Goal: Task Accomplishment & Management: Manage account settings

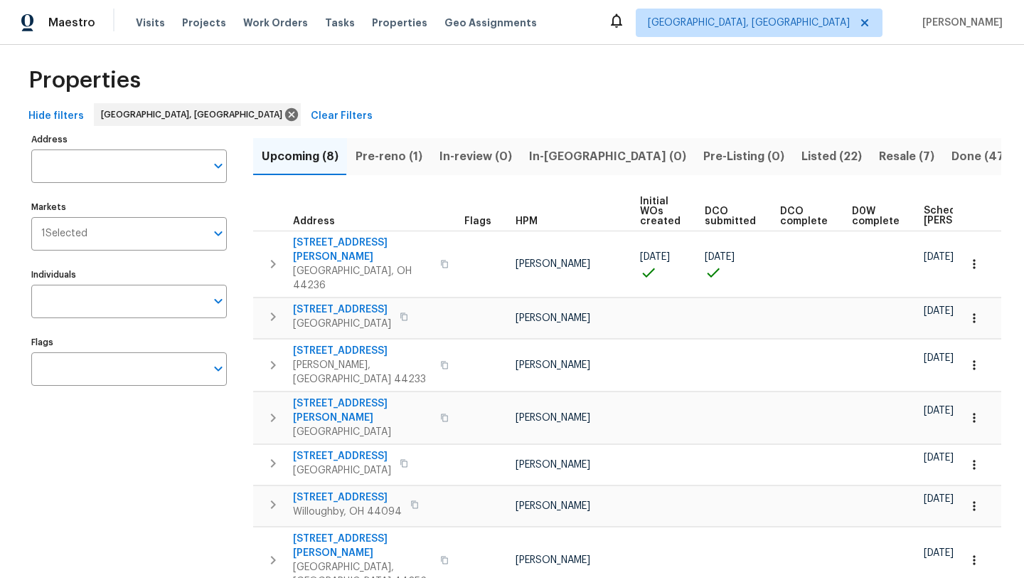
scroll to position [0, 173]
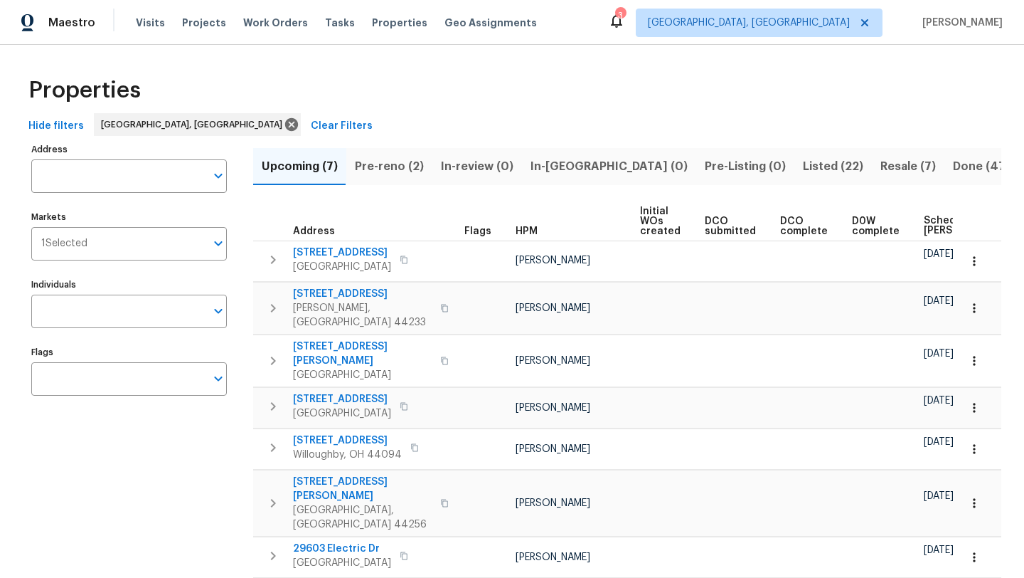
click at [383, 166] on span "Pre-reno (2)" at bounding box center [389, 167] width 69 height 20
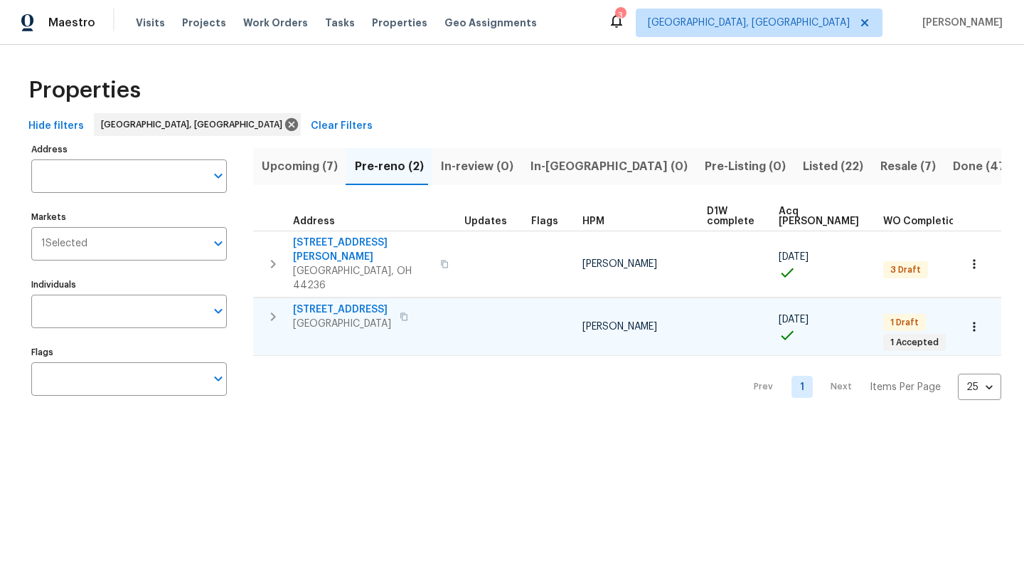
click at [312, 302] on span "167 Prestwyck Ln" at bounding box center [342, 309] width 98 height 14
click at [260, 73] on div "Properties" at bounding box center [512, 91] width 979 height 46
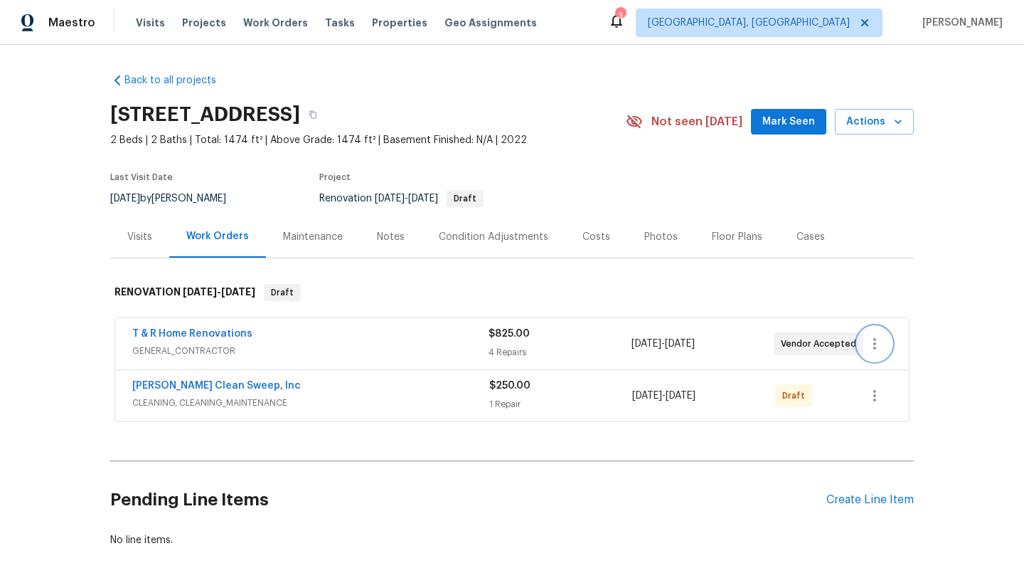
click at [877, 344] on icon "button" at bounding box center [875, 343] width 17 height 17
click at [875, 340] on li "Edit" at bounding box center [935, 343] width 154 height 23
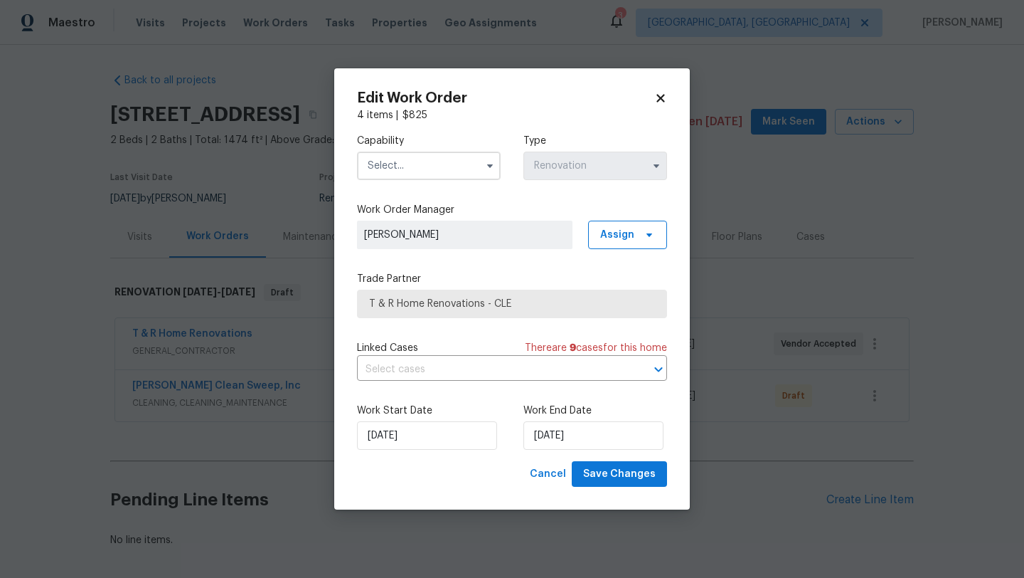
click at [432, 173] on input "text" at bounding box center [429, 166] width 144 height 28
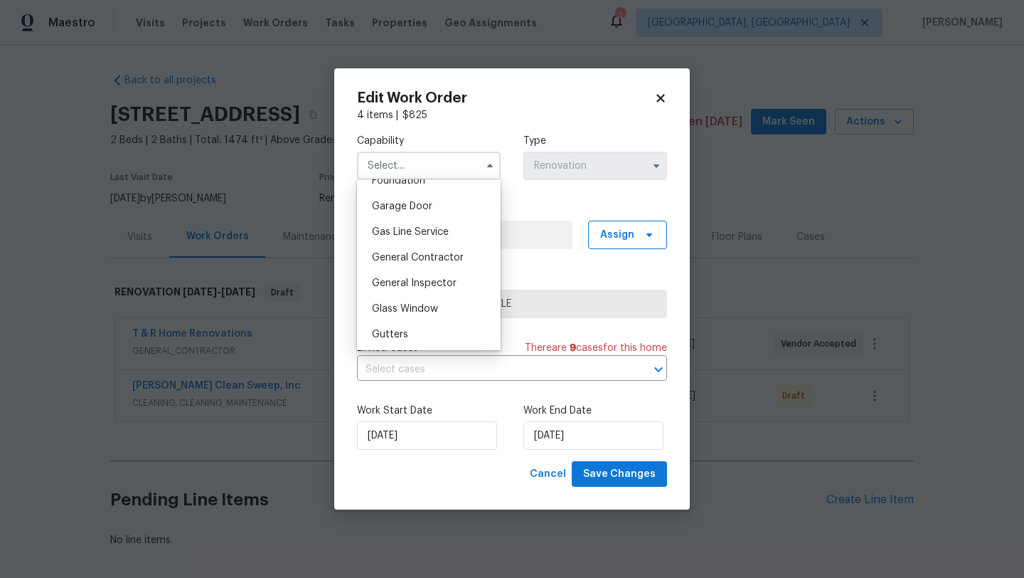
scroll to position [635, 0]
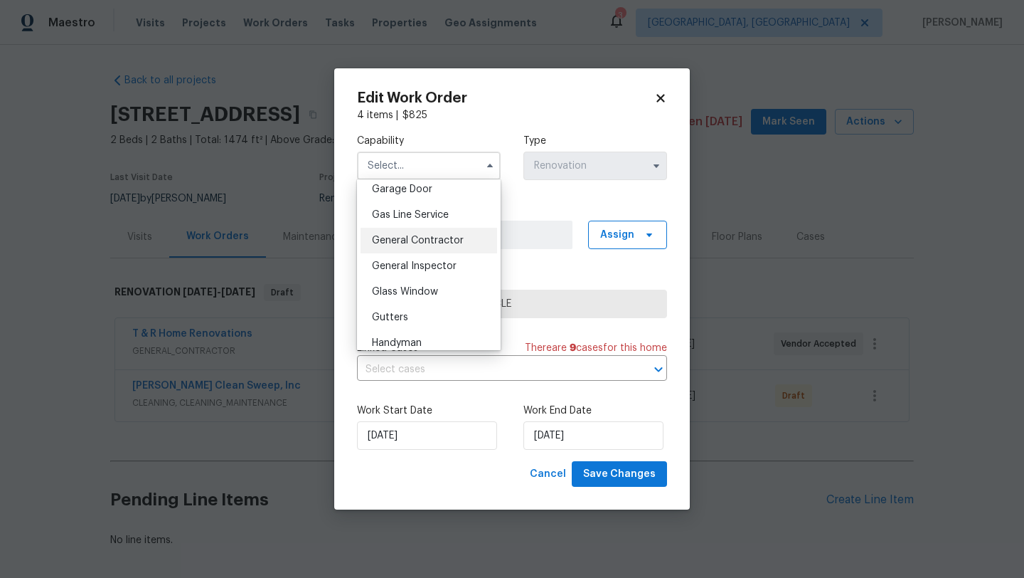
click at [435, 241] on span "General Contractor" at bounding box center [418, 240] width 92 height 10
type input "General Contractor"
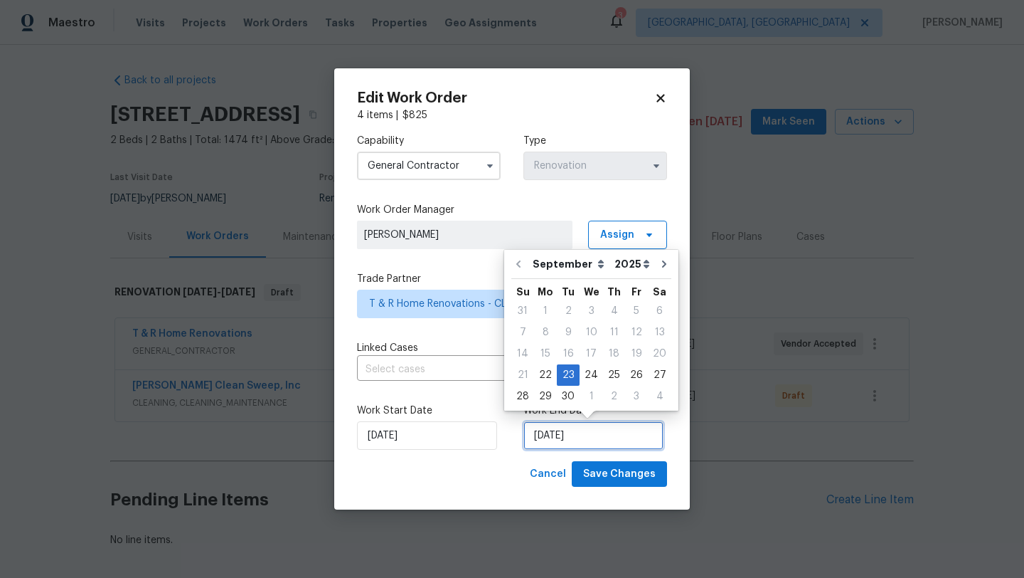
click at [561, 444] on input "9/23/2025" at bounding box center [594, 435] width 140 height 28
click at [587, 376] on div "24" at bounding box center [591, 375] width 23 height 20
type input "9/24/2025"
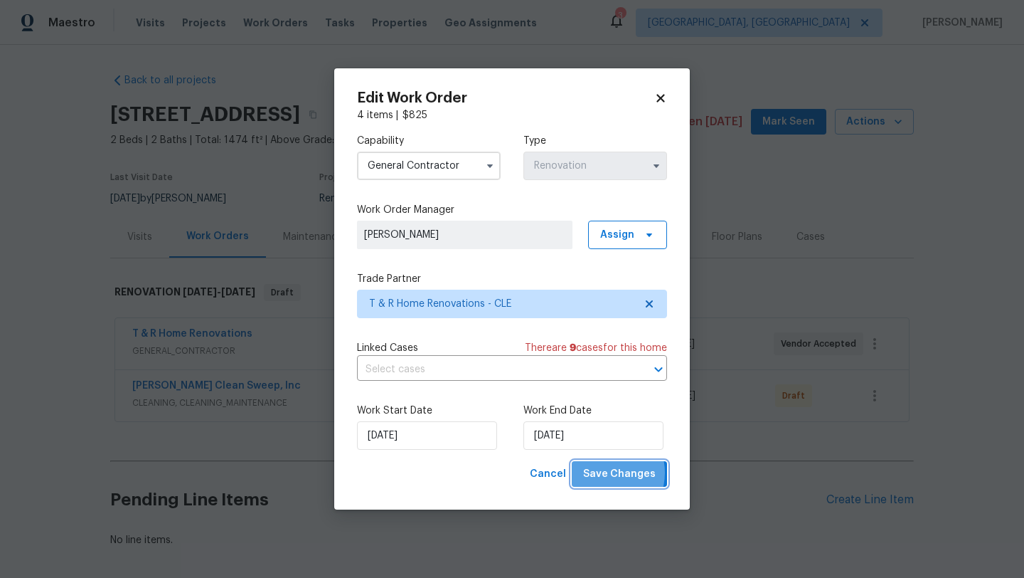
click at [607, 472] on span "Save Changes" at bounding box center [619, 474] width 73 height 18
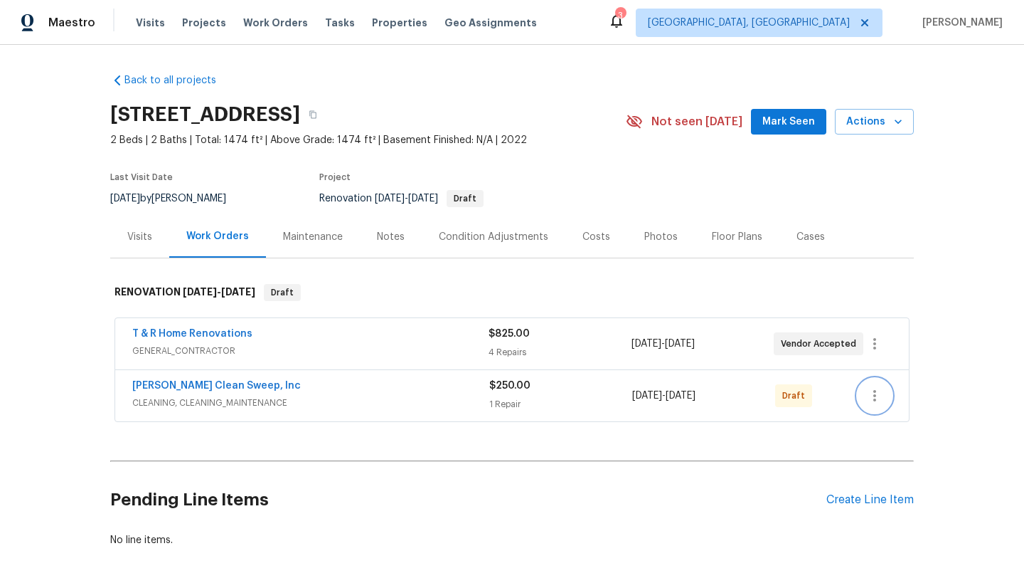
click at [874, 394] on icon "button" at bounding box center [875, 395] width 3 height 11
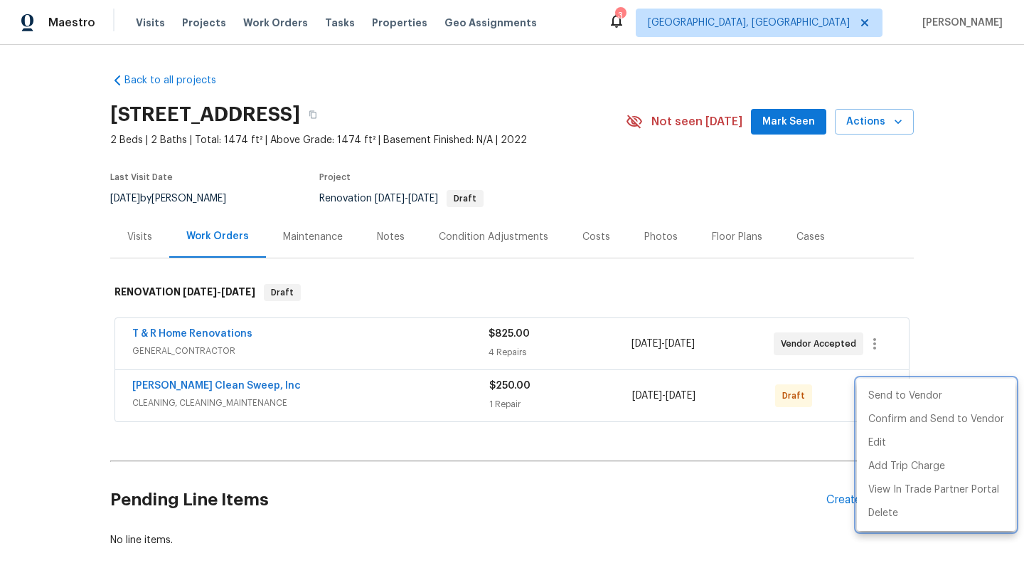
click at [743, 482] on div at bounding box center [512, 289] width 1024 height 578
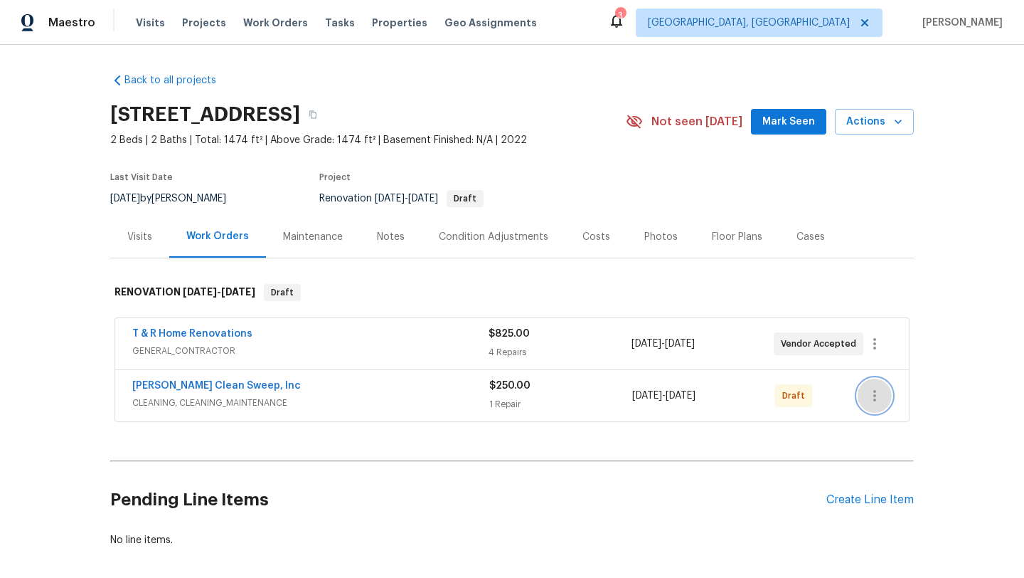
click at [874, 396] on icon "button" at bounding box center [875, 395] width 3 height 11
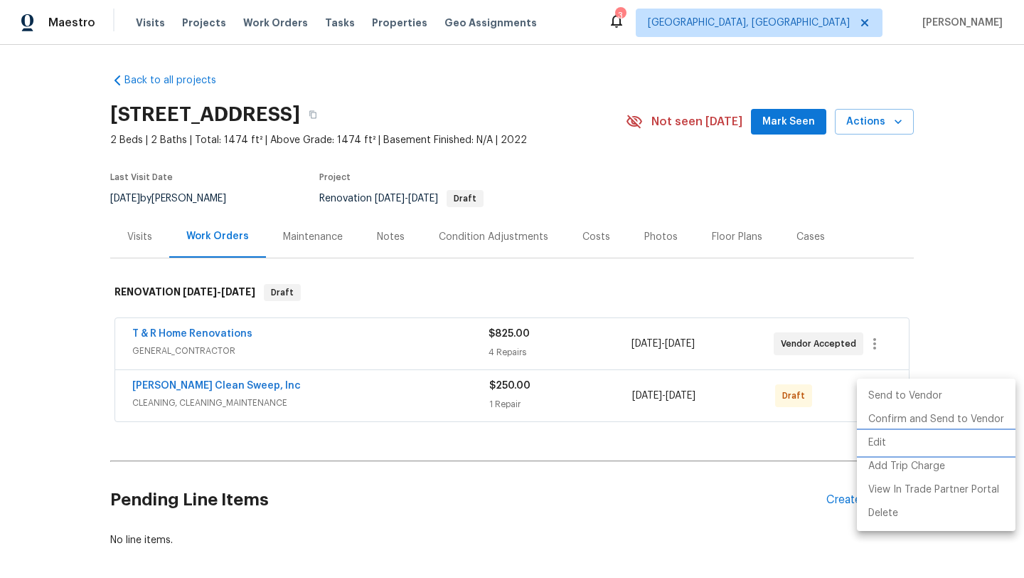
click at [869, 445] on li "Edit" at bounding box center [936, 442] width 159 height 23
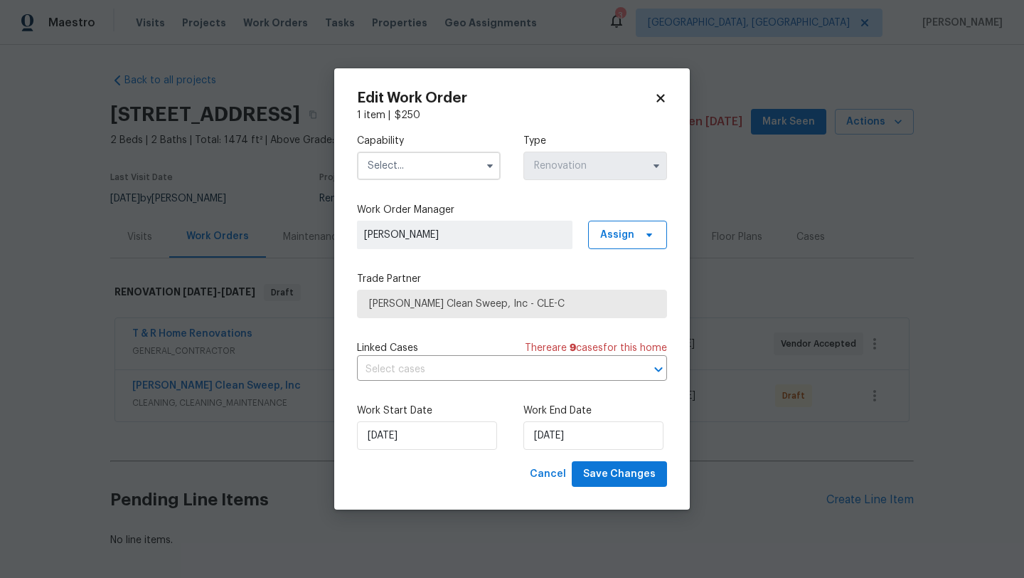
click at [408, 419] on div "Work Start Date 9/24/2025" at bounding box center [429, 426] width 144 height 46
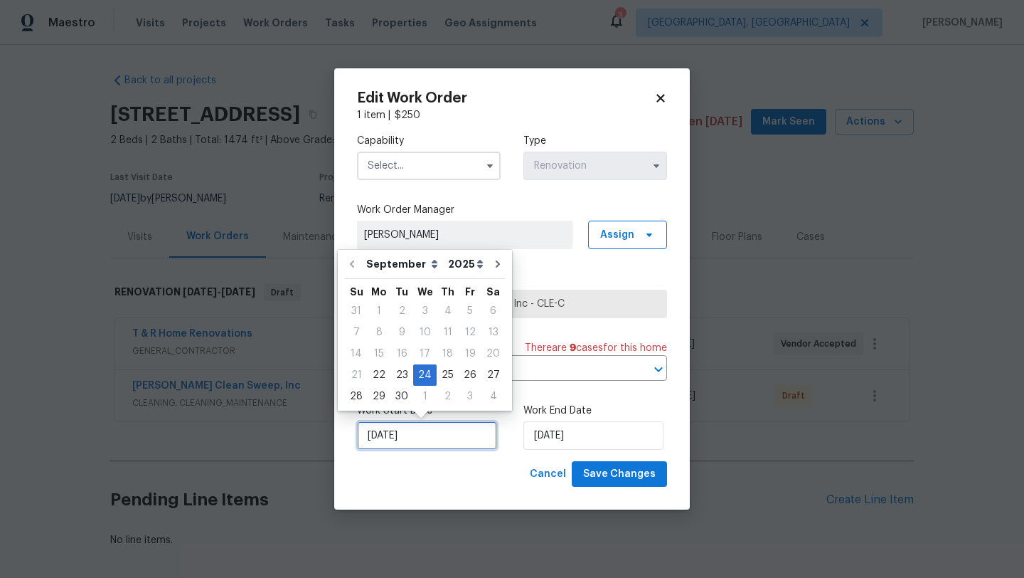
click at [405, 435] on input "9/24/2025" at bounding box center [427, 435] width 140 height 28
click at [398, 374] on div "23" at bounding box center [402, 375] width 23 height 20
type input "9/23/2025"
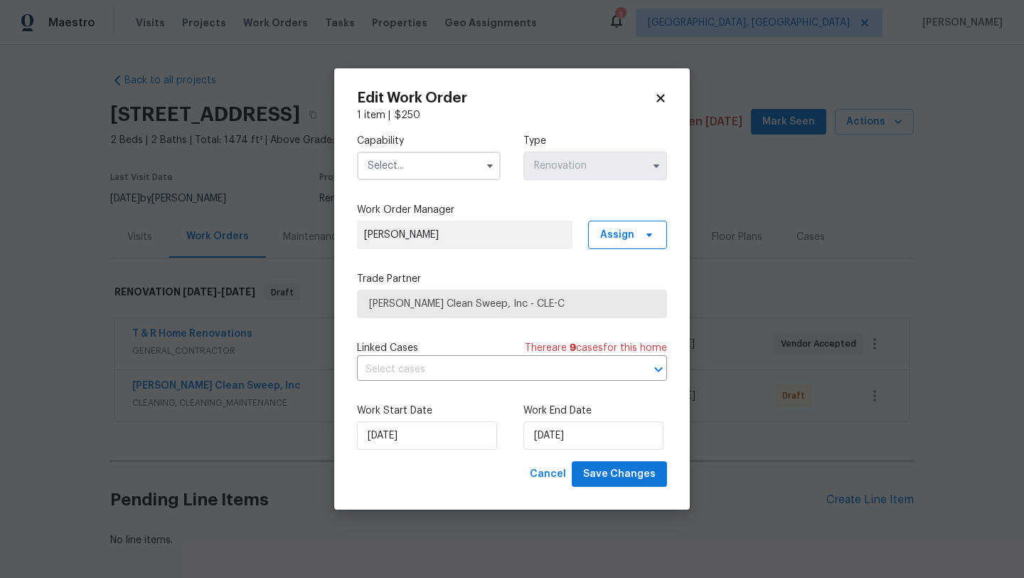
click at [408, 176] on input "text" at bounding box center [429, 166] width 144 height 28
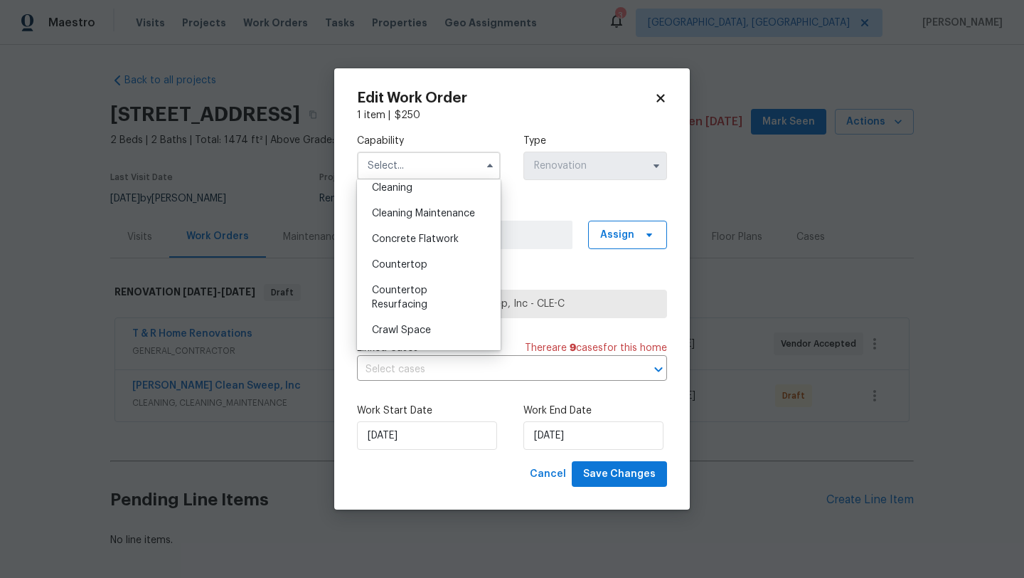
scroll to position [218, 0]
click at [430, 184] on div "Cleaning" at bounding box center [429, 182] width 137 height 26
type input "Cleaning"
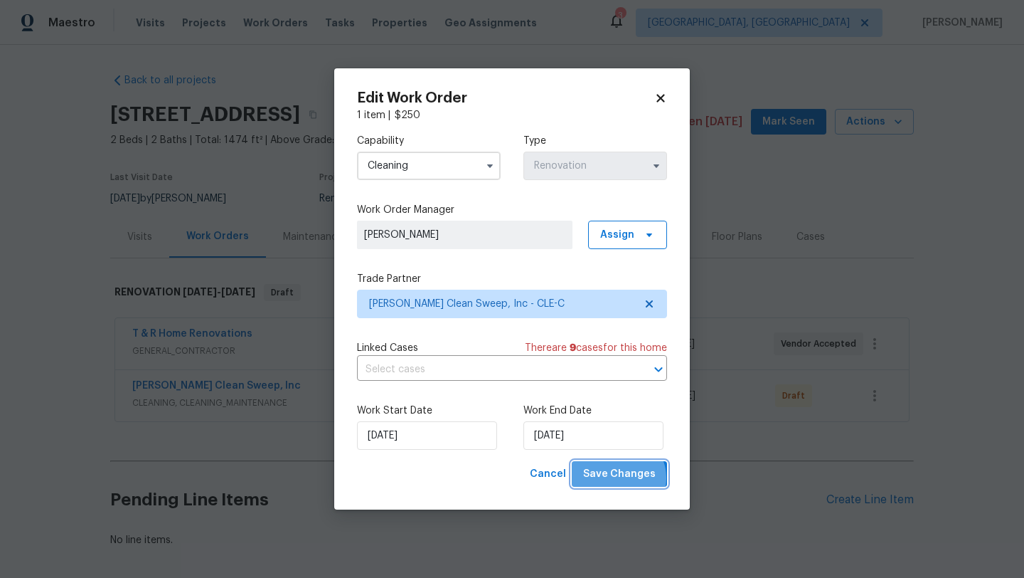
click at [620, 478] on span "Save Changes" at bounding box center [619, 474] width 73 height 18
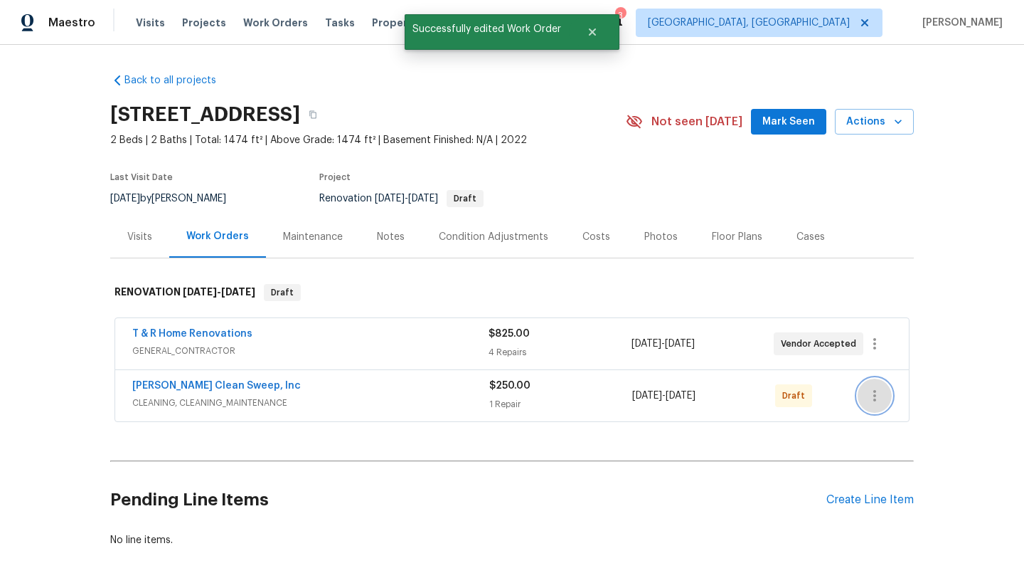
click at [876, 398] on icon "button" at bounding box center [875, 395] width 17 height 17
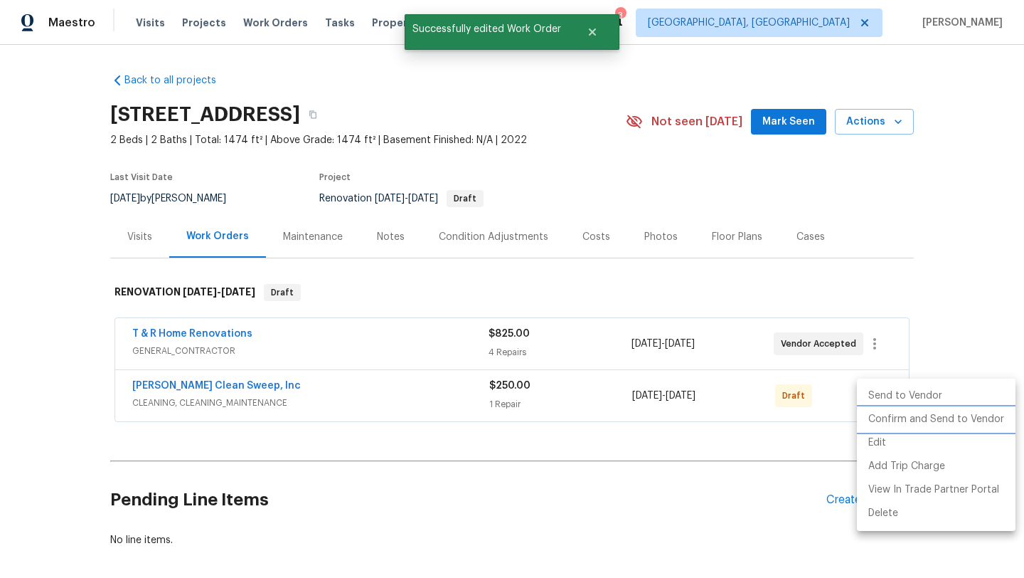
click at [873, 420] on li "Confirm and Send to Vendor" at bounding box center [936, 419] width 159 height 23
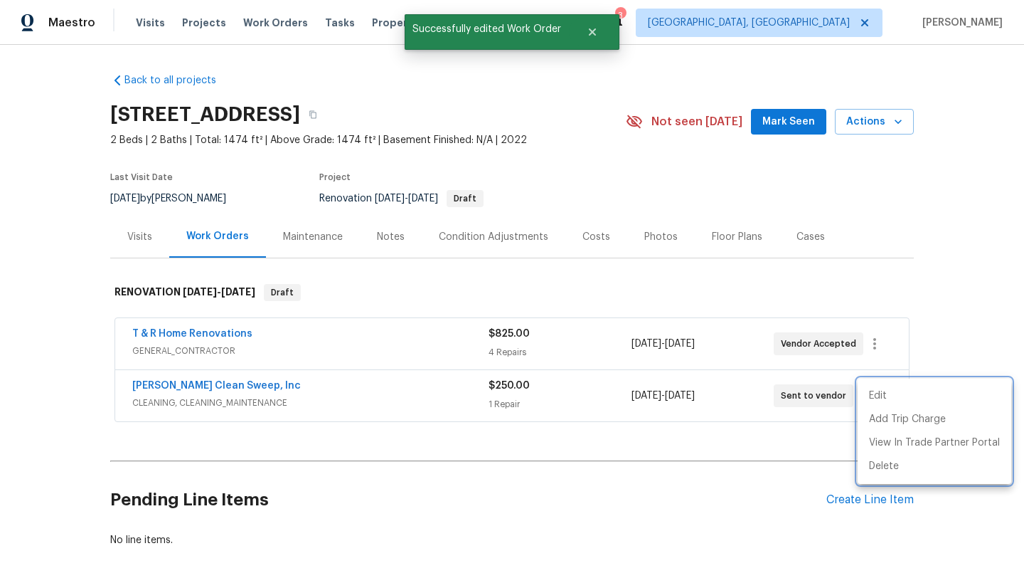
click at [157, 386] on div at bounding box center [512, 289] width 1024 height 578
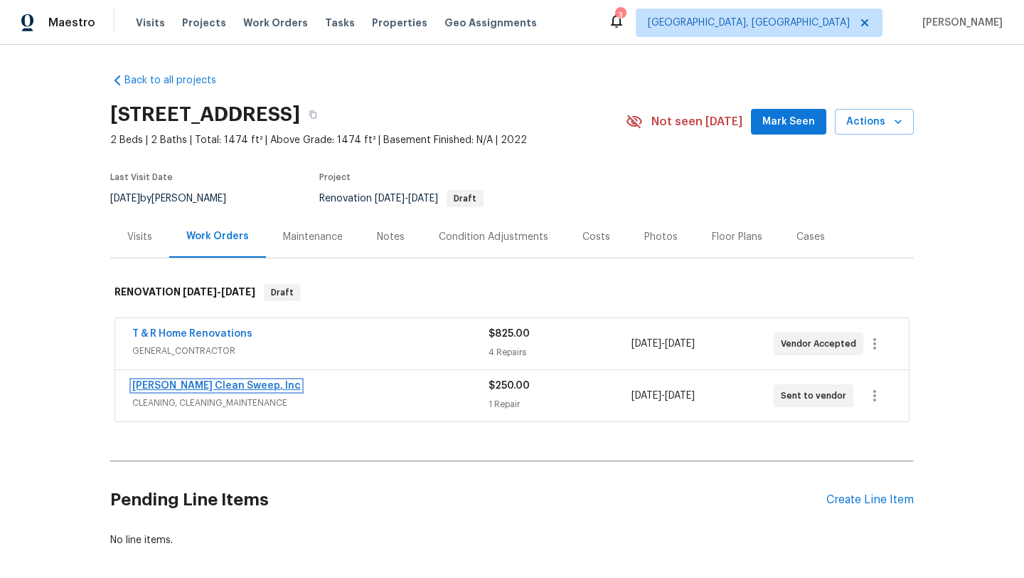
click at [157, 386] on link "Moran's Clean Sweep, Inc" at bounding box center [216, 386] width 169 height 10
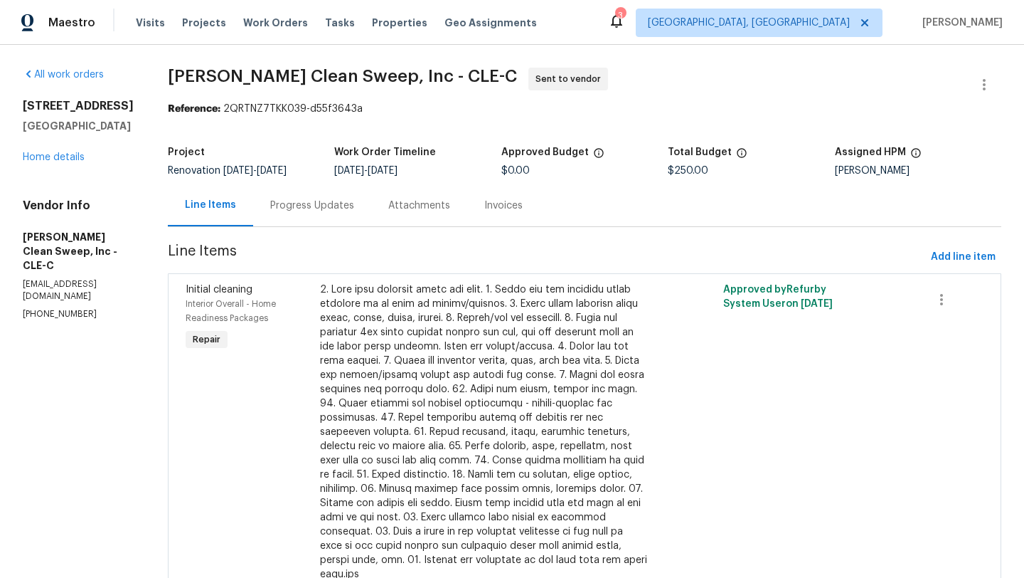
click at [288, 205] on div "Progress Updates" at bounding box center [312, 205] width 84 height 14
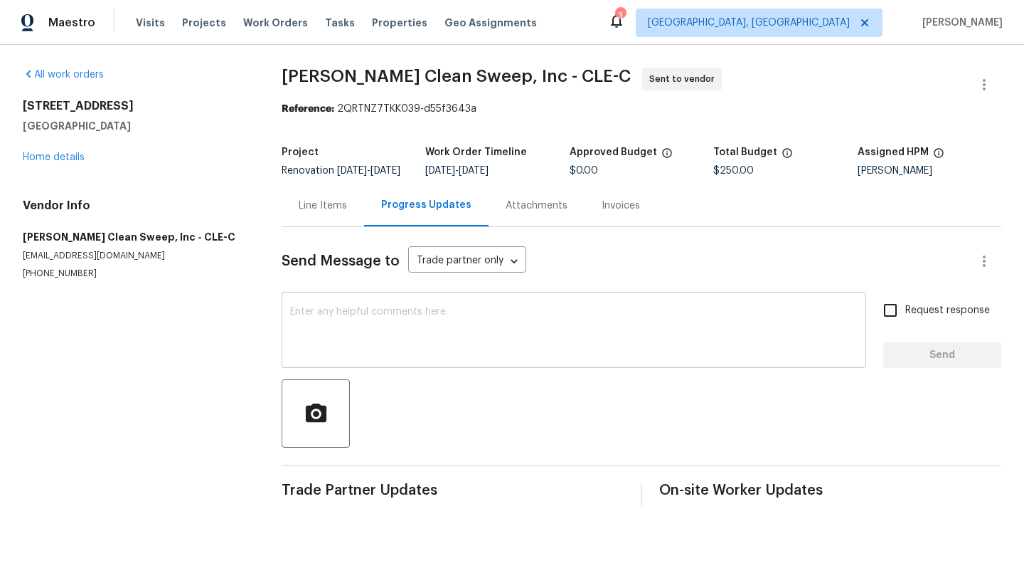
click at [354, 336] on textarea at bounding box center [574, 332] width 568 height 50
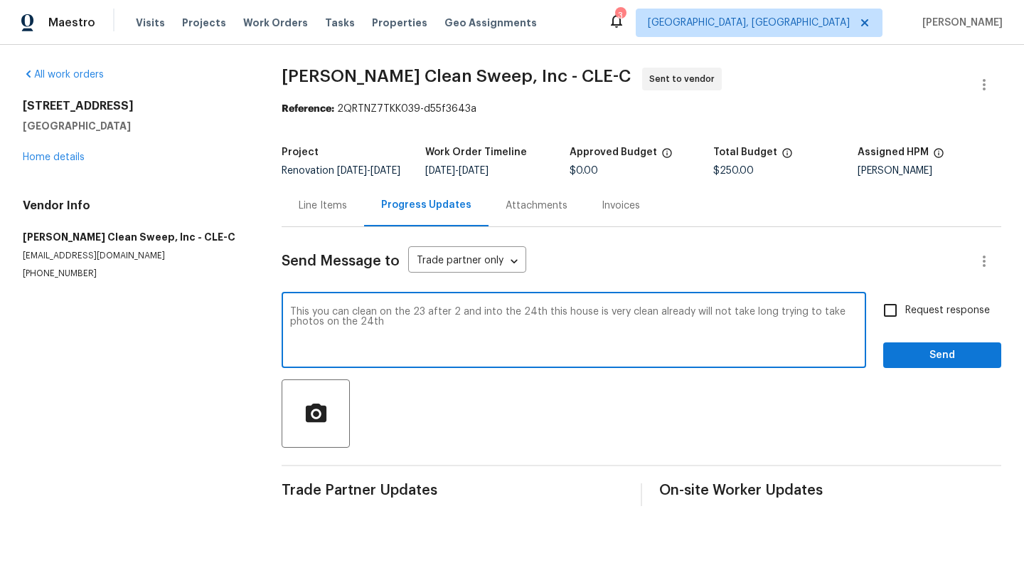
type textarea "This you can clean on the 23 after 2 and into the 24th this house is very clean…"
click at [896, 318] on input "Request response" at bounding box center [891, 310] width 30 height 30
checkbox input "true"
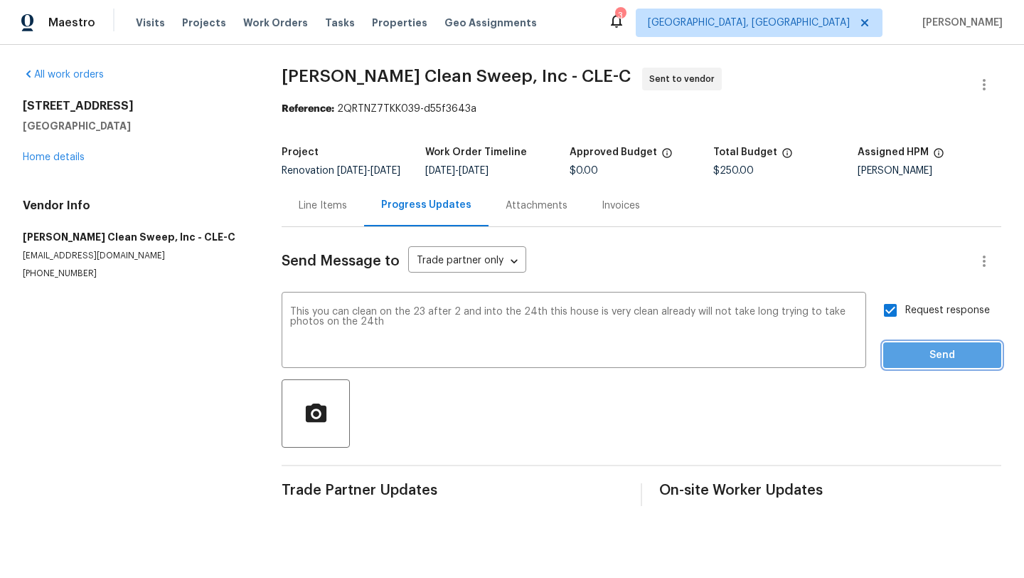
click at [912, 356] on span "Send" at bounding box center [942, 355] width 95 height 18
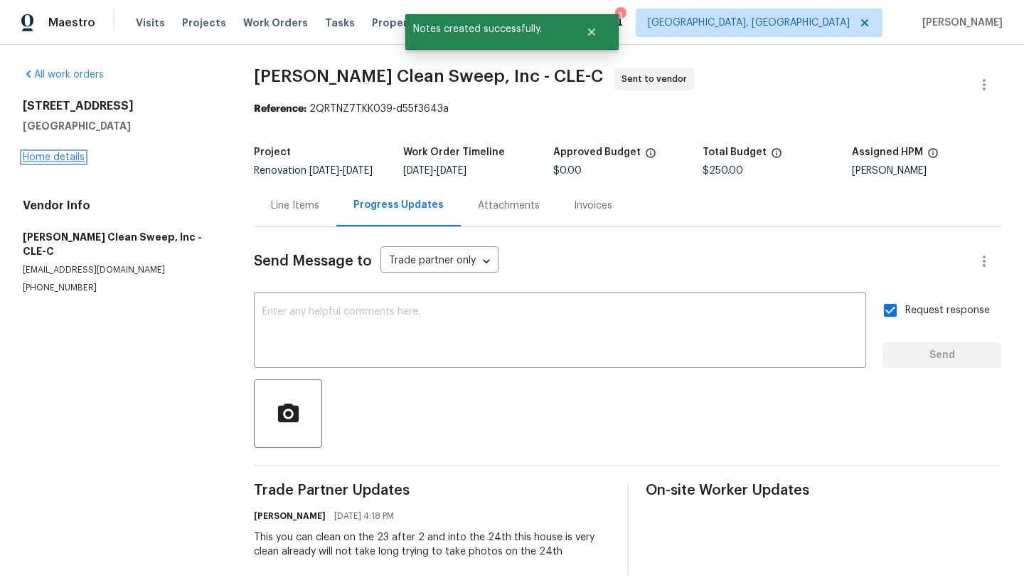
click at [47, 160] on link "Home details" at bounding box center [54, 157] width 62 height 10
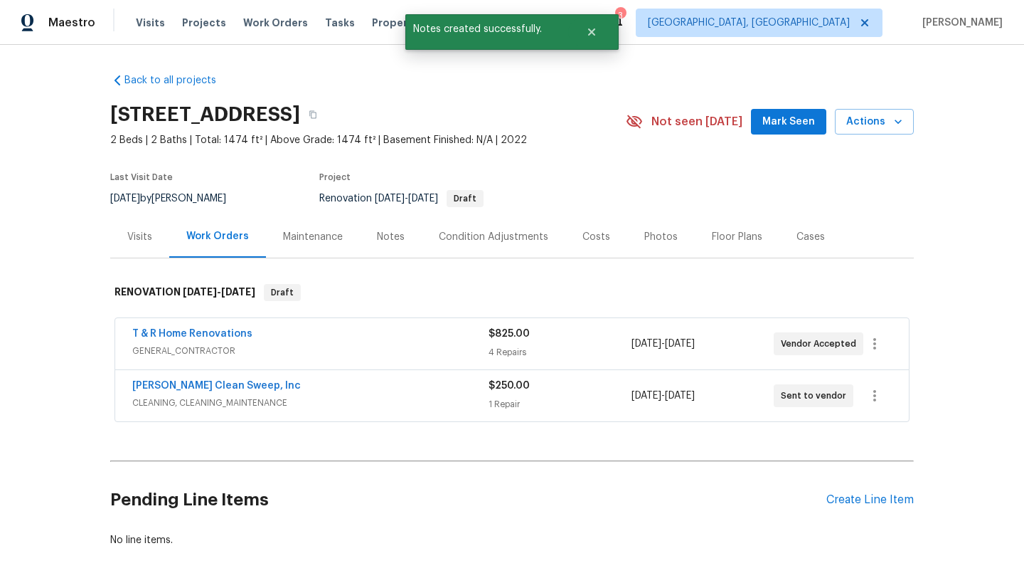
click at [136, 240] on div "Visits" at bounding box center [139, 237] width 25 height 14
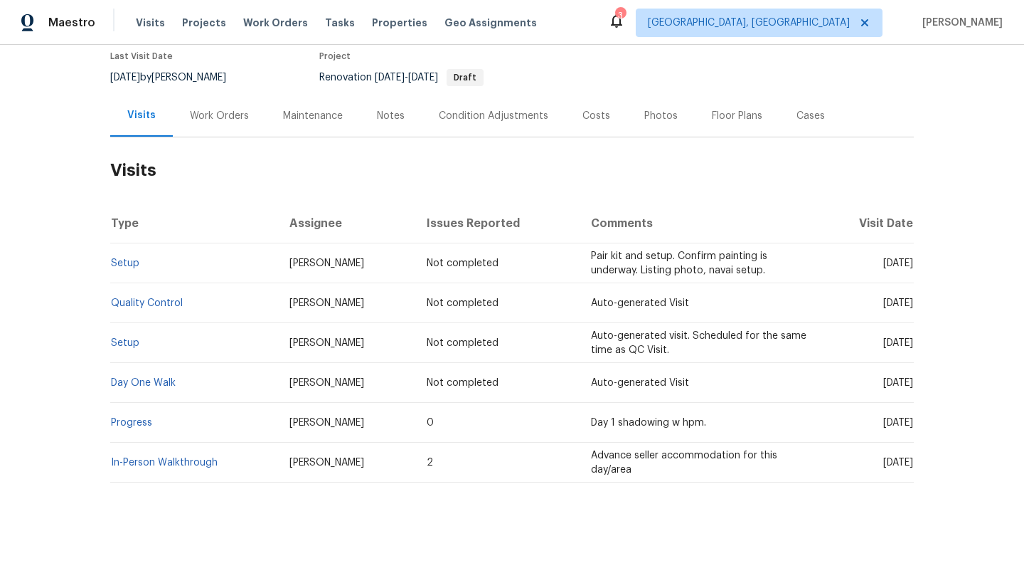
scroll to position [122, 0]
click at [230, 114] on div "Work Orders" at bounding box center [219, 114] width 59 height 14
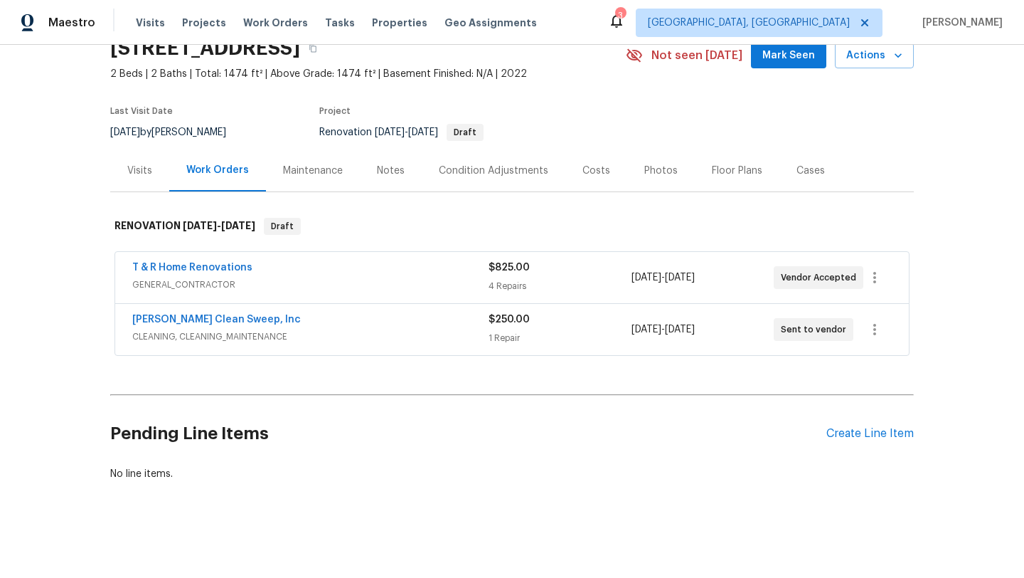
scroll to position [66, 0]
click at [156, 265] on link "T & R Home Renovations" at bounding box center [192, 268] width 120 height 10
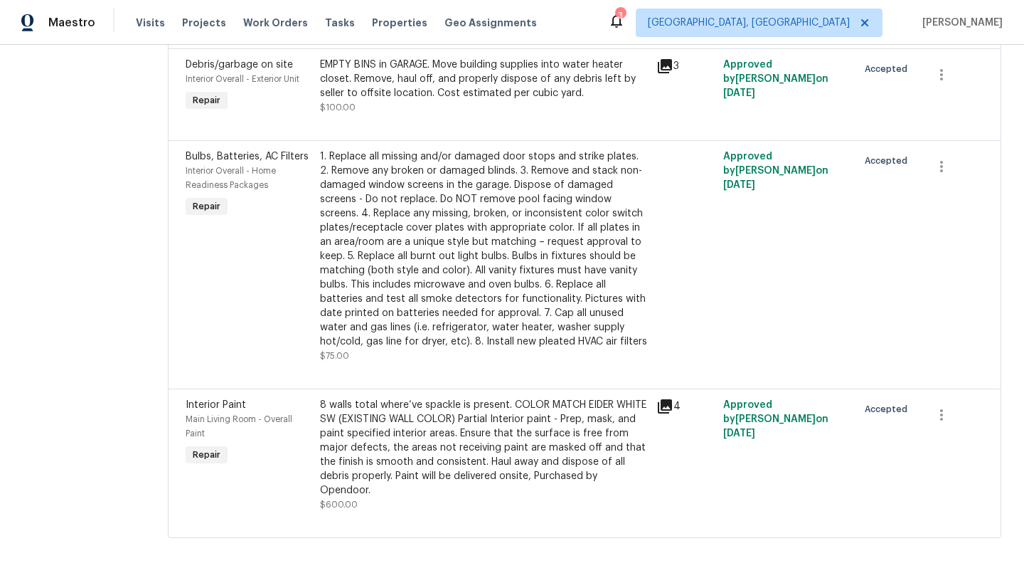
scroll to position [332, 0]
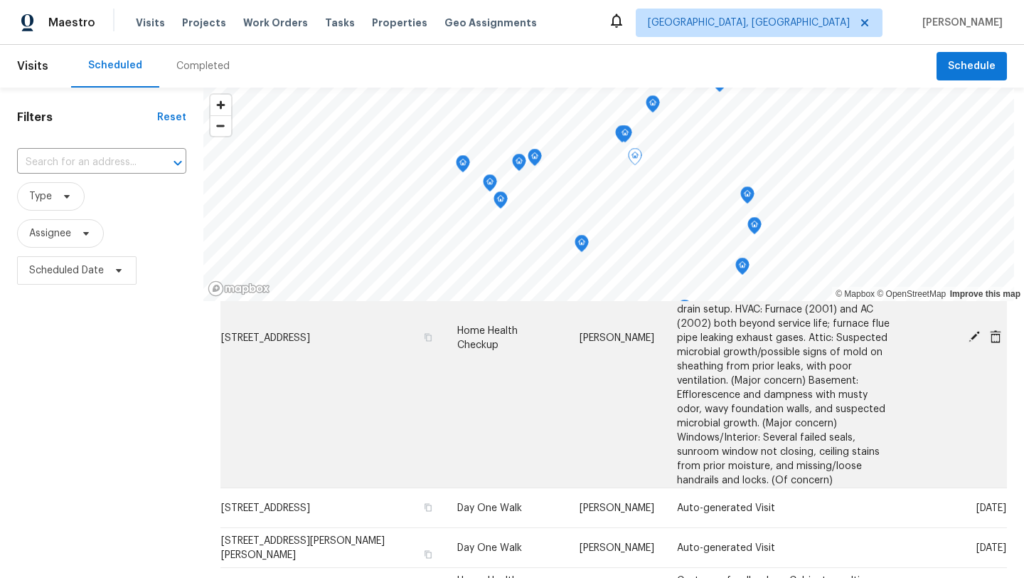
scroll to position [317, 0]
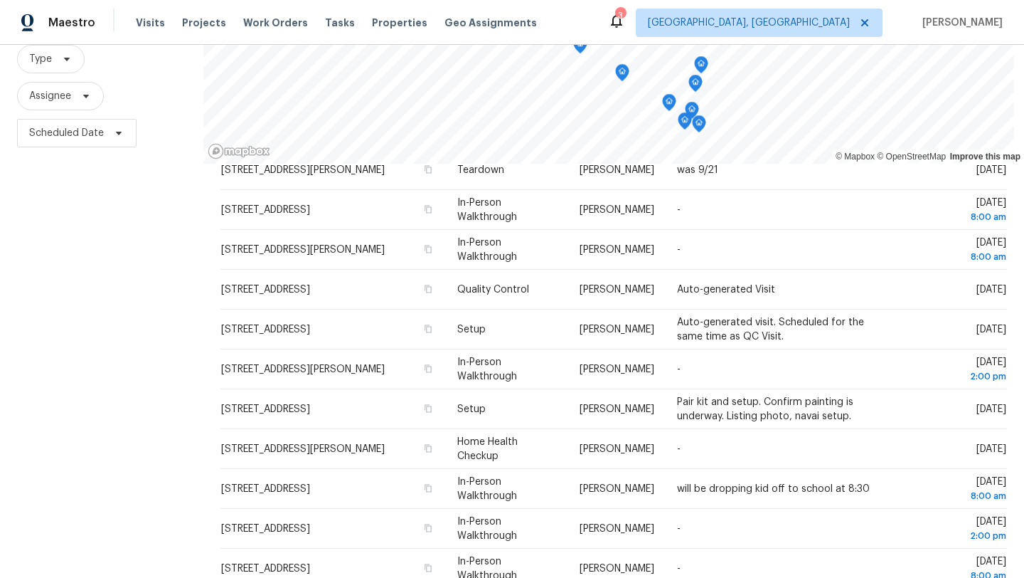
scroll to position [138, 0]
click at [59, 58] on span at bounding box center [65, 58] width 16 height 11
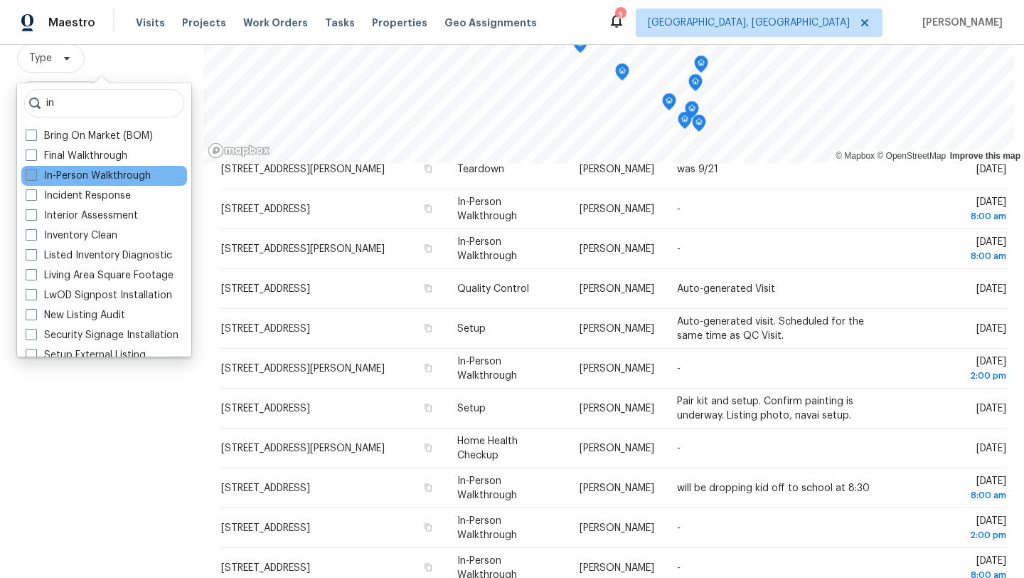
type input "in"
click at [48, 175] on label "In-Person Walkthrough" at bounding box center [88, 176] width 125 height 14
click at [35, 175] on input "In-Person Walkthrough" at bounding box center [30, 173] width 9 height 9
checkbox input "true"
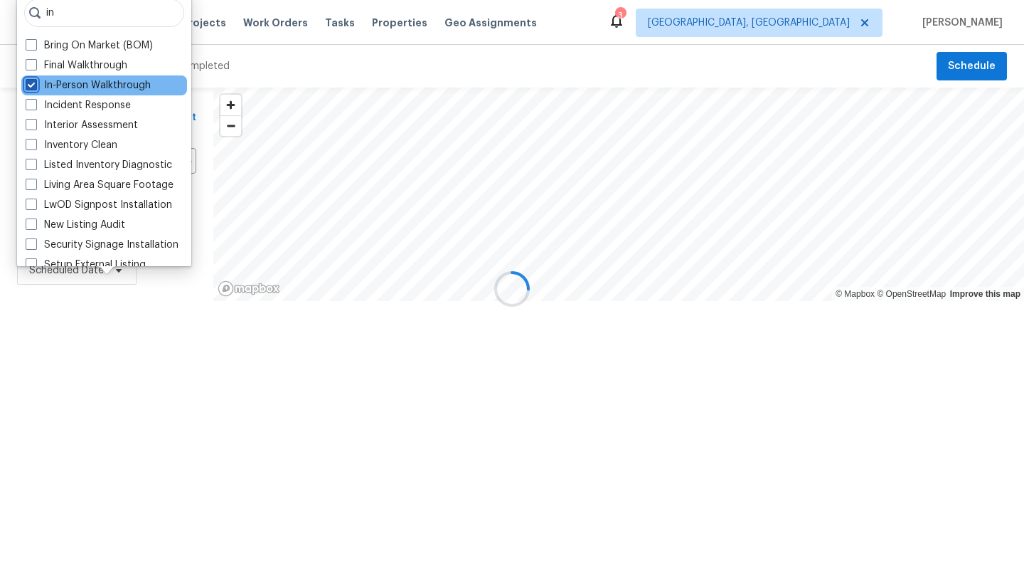
scroll to position [39, 0]
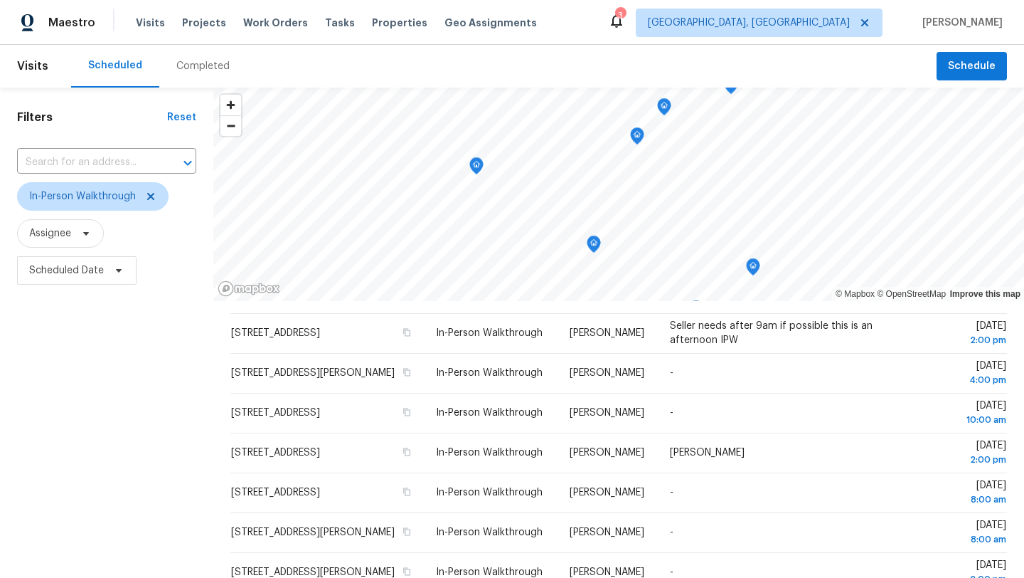
click at [92, 527] on div "Filters Reset ​ In-Person Walkthrough Assignee Scheduled Date" at bounding box center [106, 426] width 213 height 676
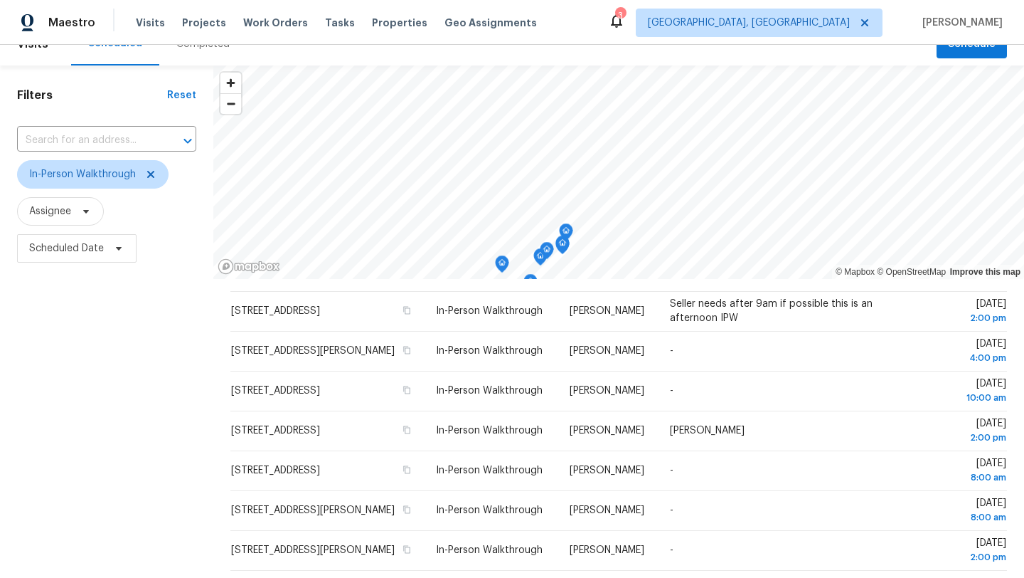
scroll to position [0, 0]
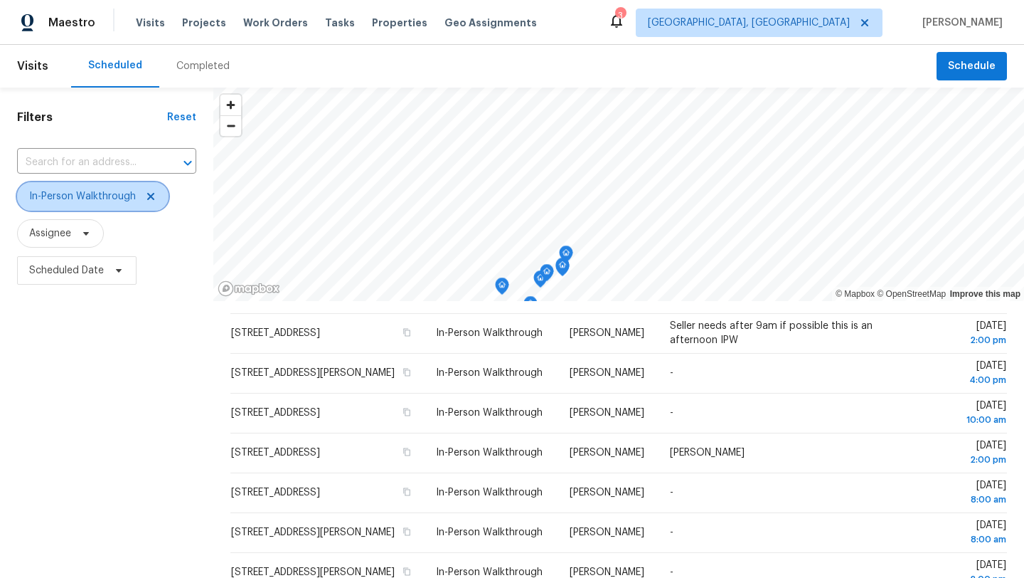
click at [149, 194] on icon at bounding box center [150, 196] width 11 height 11
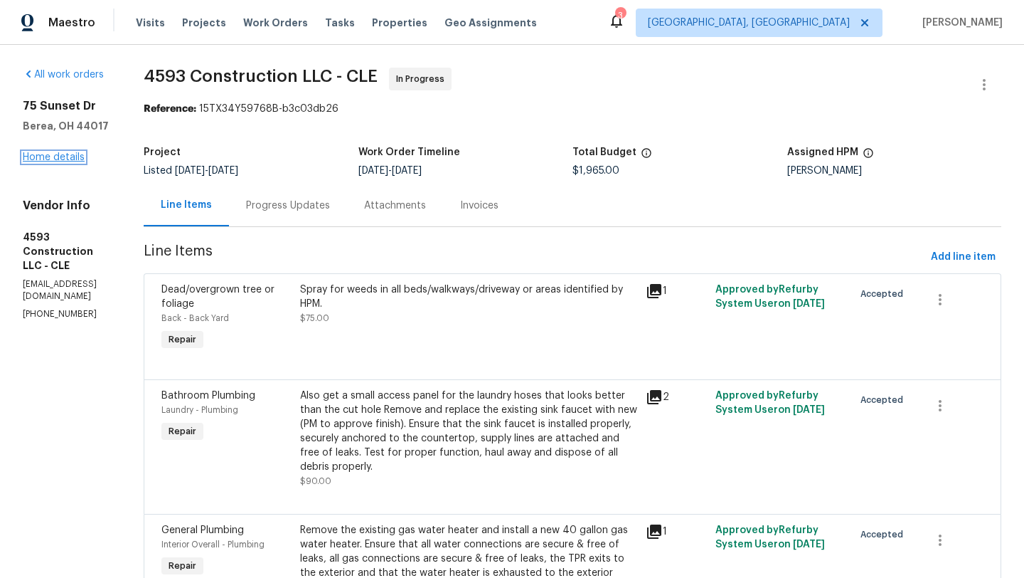
click at [68, 161] on link "Home details" at bounding box center [54, 157] width 62 height 10
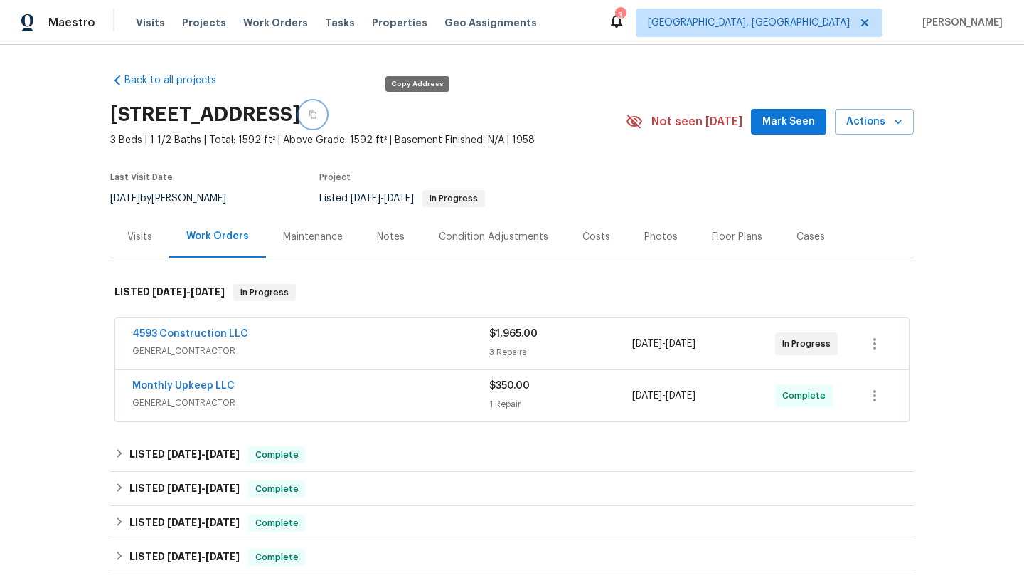
click at [317, 111] on icon "button" at bounding box center [313, 114] width 9 height 9
